Goal: Check status

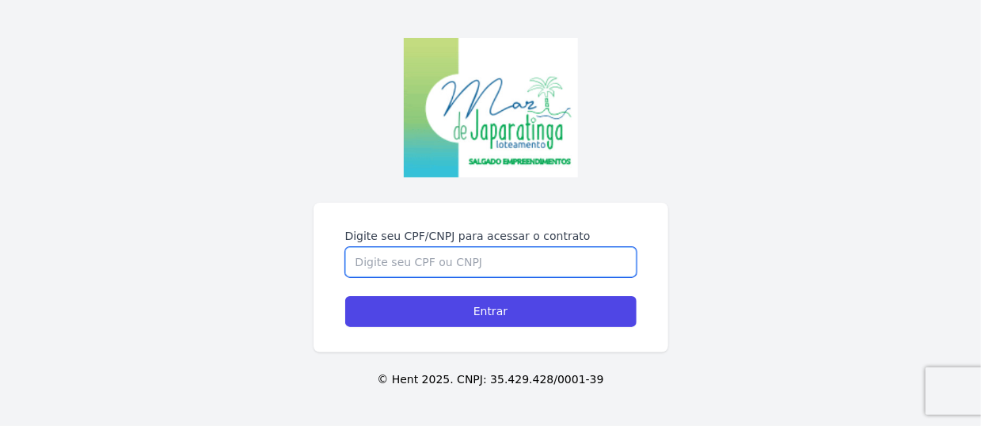
click at [437, 247] on input "Digite seu CPF/CNPJ para acessar o contrato" at bounding box center [490, 262] width 291 height 30
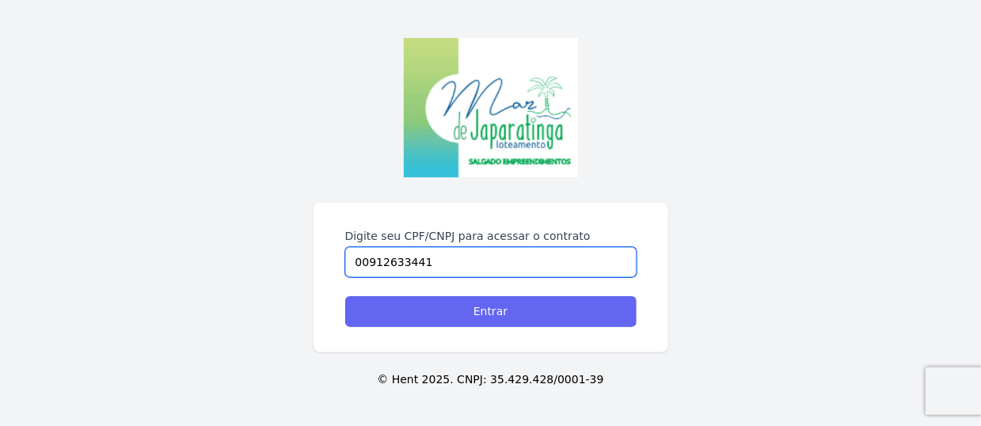
type input "00912633441"
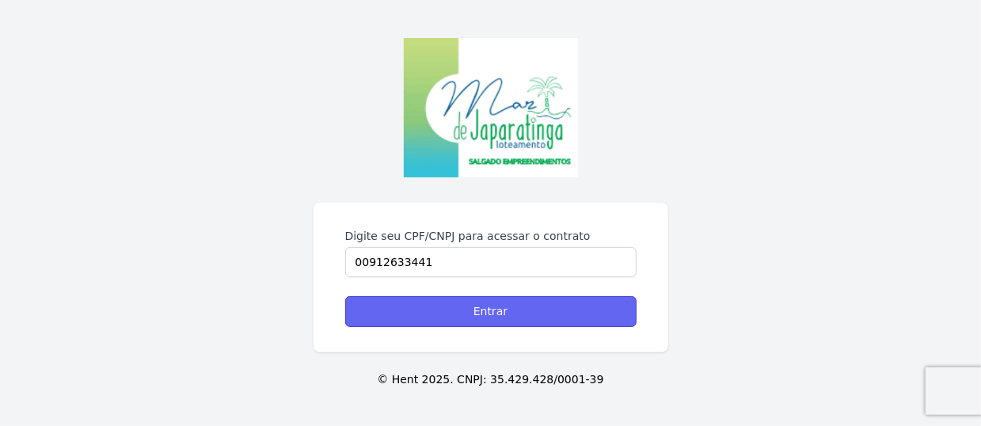
click at [440, 318] on input "Entrar" at bounding box center [490, 311] width 291 height 31
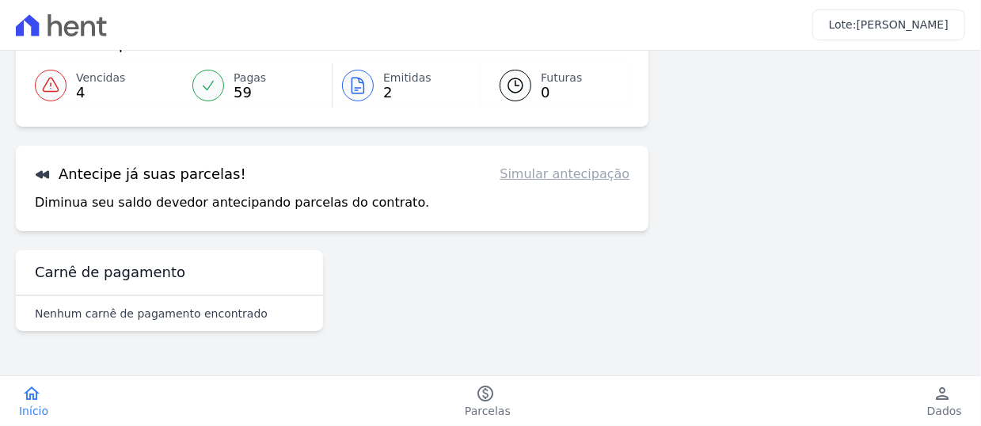
scroll to position [228, 0]
click at [101, 76] on span "Vencidas" at bounding box center [100, 78] width 49 height 17
